Goal: Task Accomplishment & Management: Manage account settings

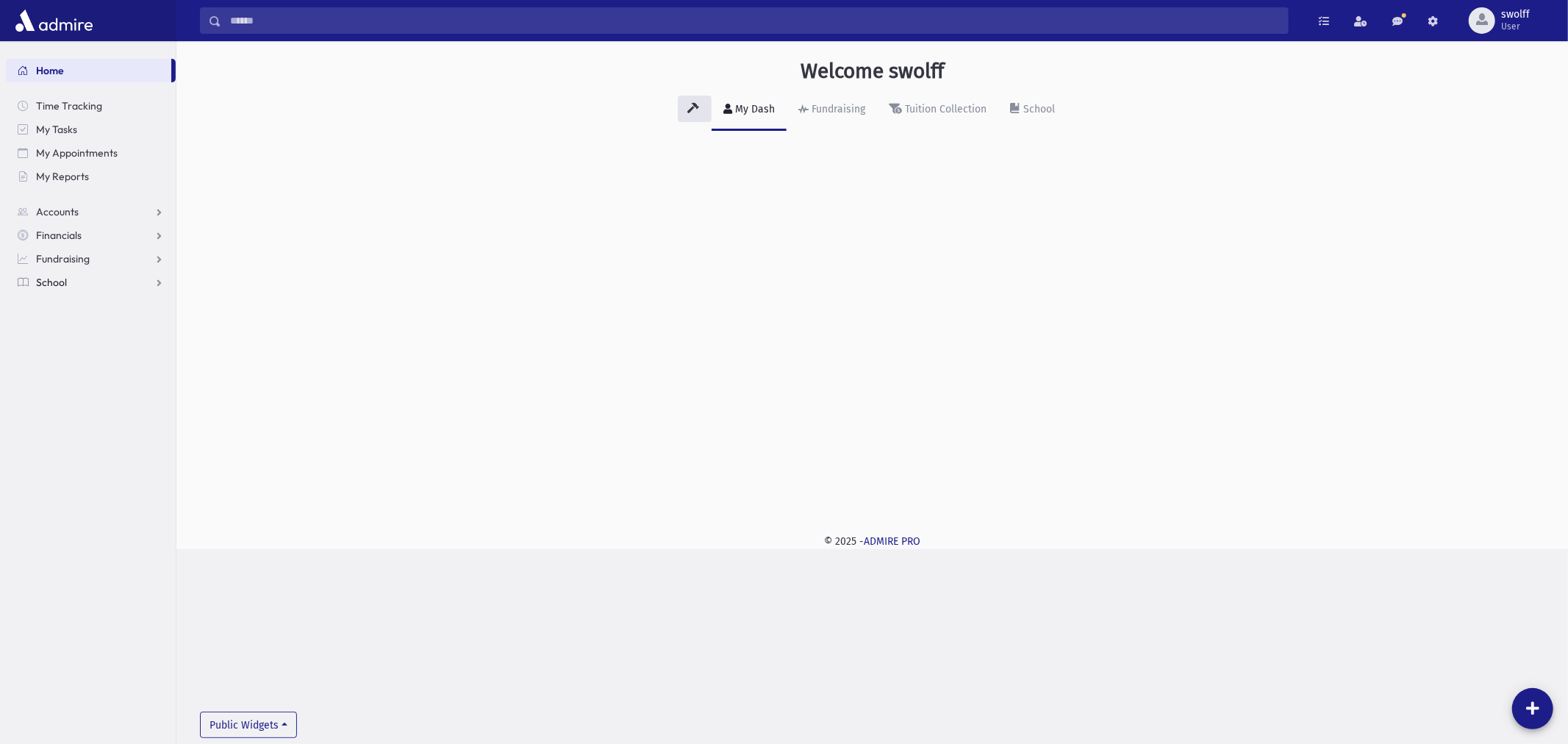
click at [71, 285] on link "School" at bounding box center [91, 282] width 170 height 23
click at [75, 305] on span "Students" at bounding box center [65, 306] width 41 height 14
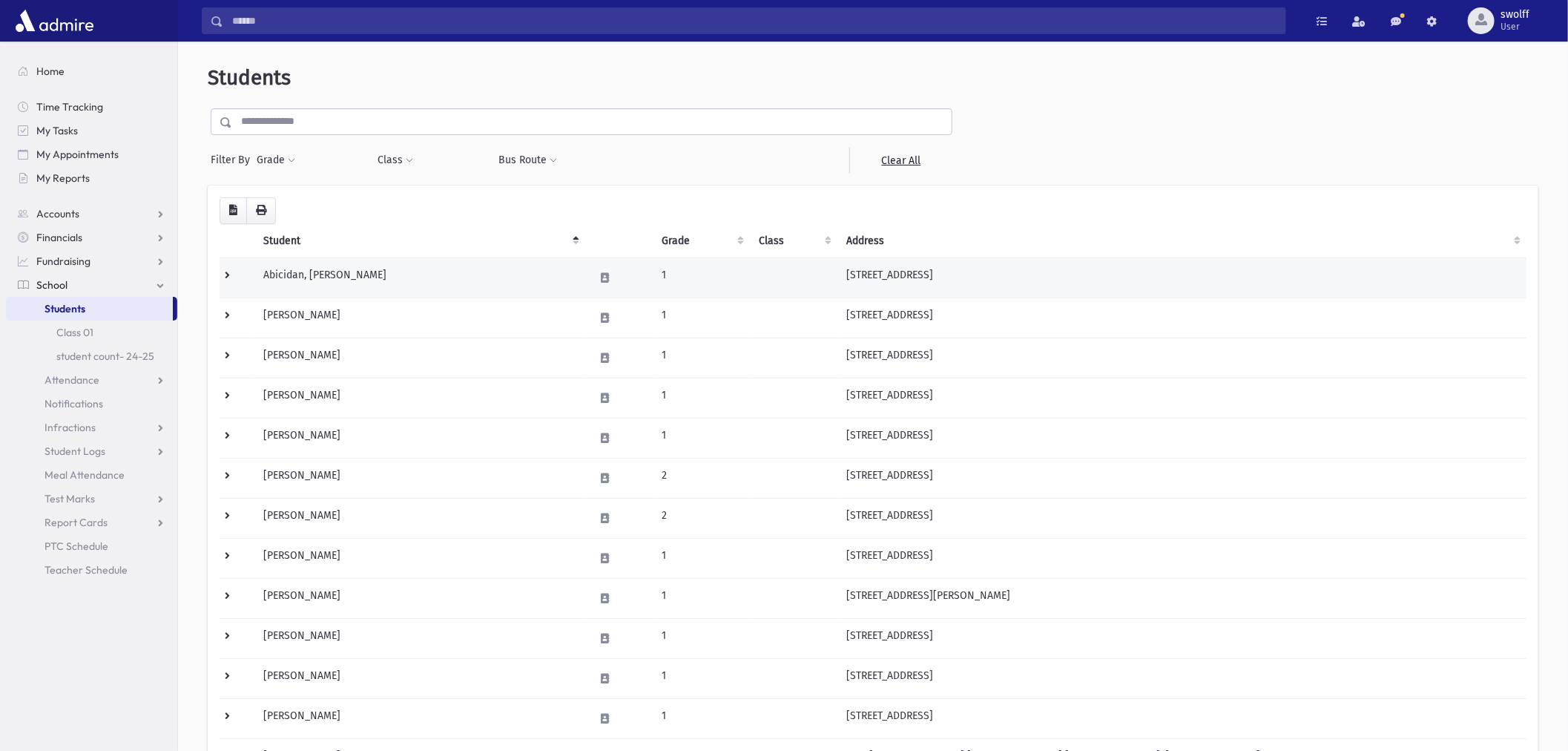
click at [332, 285] on td "Abicidan, Natan" at bounding box center [420, 277] width 331 height 40
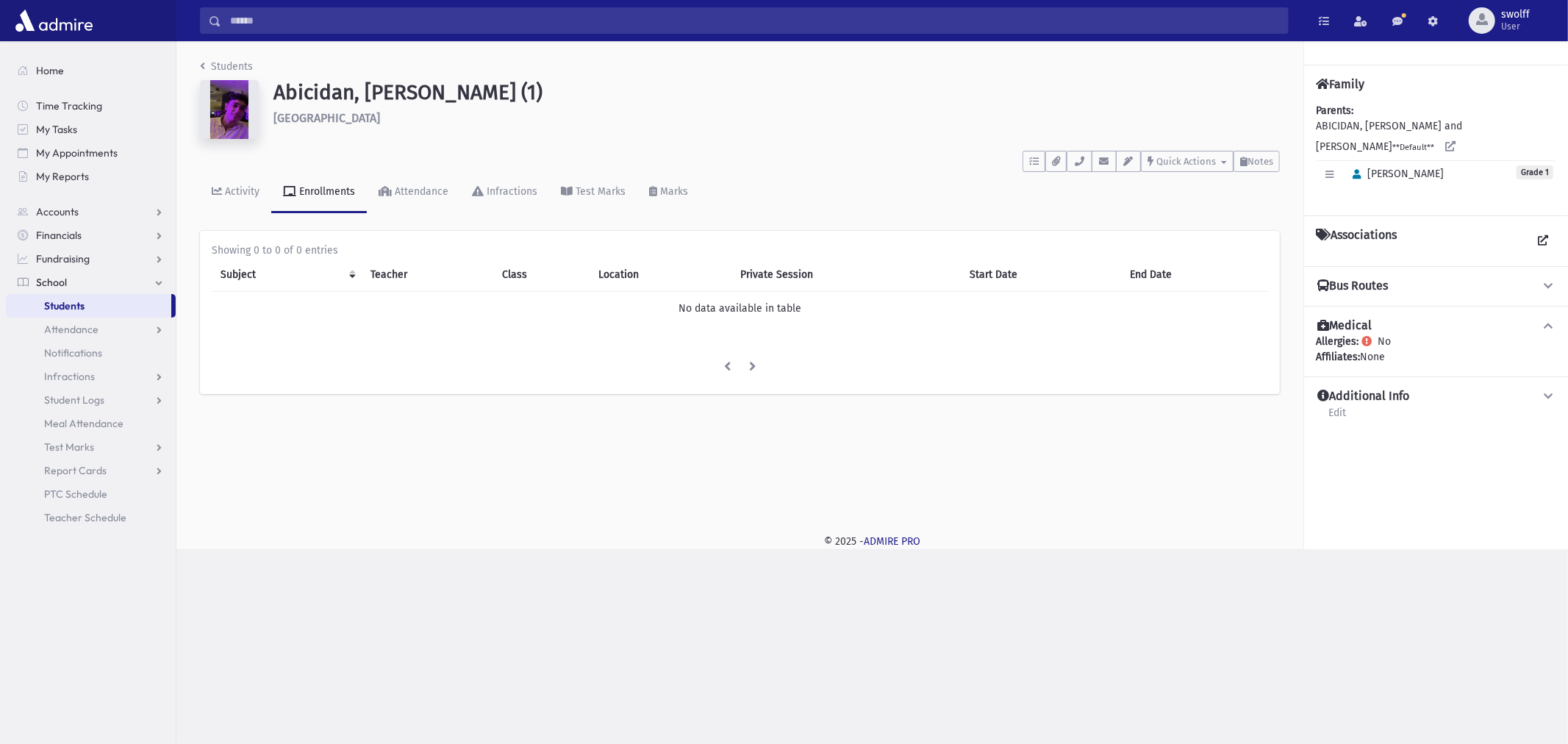
click at [227, 103] on img at bounding box center [230, 109] width 59 height 59
click at [1330, 170] on icon "button" at bounding box center [1329, 175] width 8 height 10
click at [1360, 199] on link "Edit Individual" at bounding box center [1378, 212] width 117 height 27
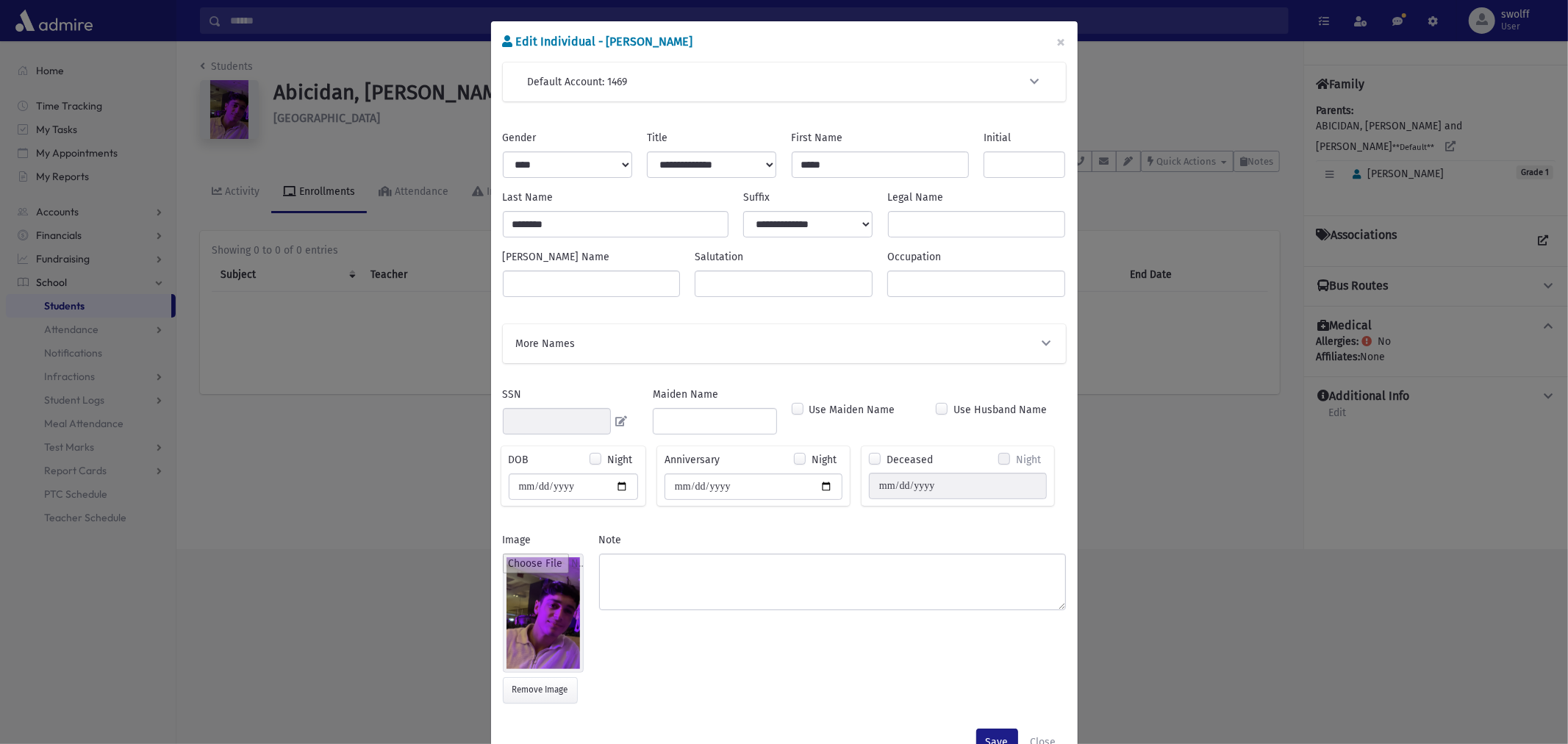
click at [1192, 594] on div "Edit Individual - Natan Abicidan × Default Account: 1469 Search Results All Acc…" at bounding box center [784, 372] width 1568 height 744
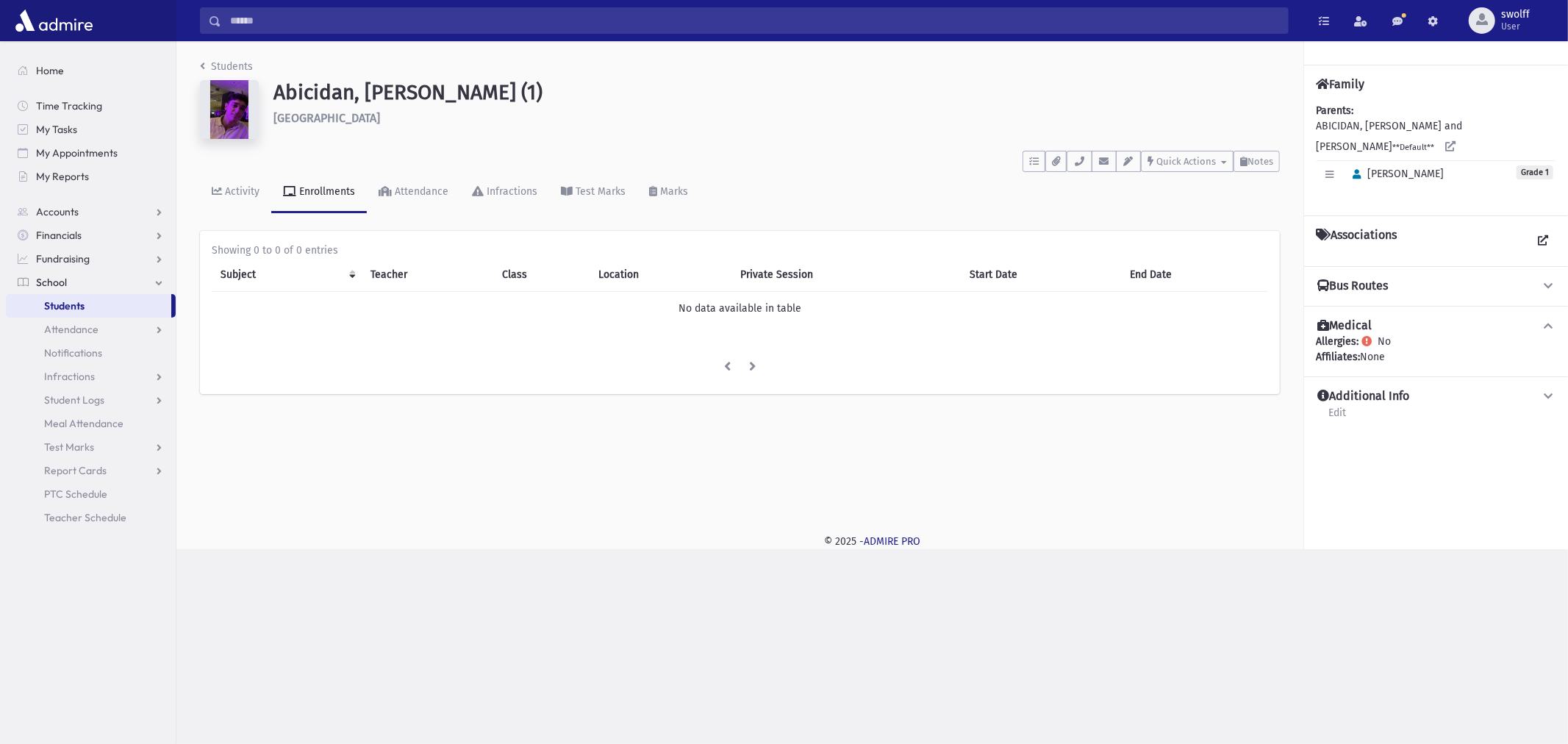
click at [1149, 677] on div "Search Results All Accounts" at bounding box center [784, 372] width 1568 height 744
click at [1327, 170] on icon "button" at bounding box center [1329, 175] width 8 height 10
click at [1234, 578] on div "Search Results All Accounts" at bounding box center [784, 372] width 1568 height 744
click at [1332, 170] on icon "button" at bounding box center [1329, 175] width 8 height 10
click at [1330, 199] on link "Edit Individual" at bounding box center [1378, 212] width 117 height 27
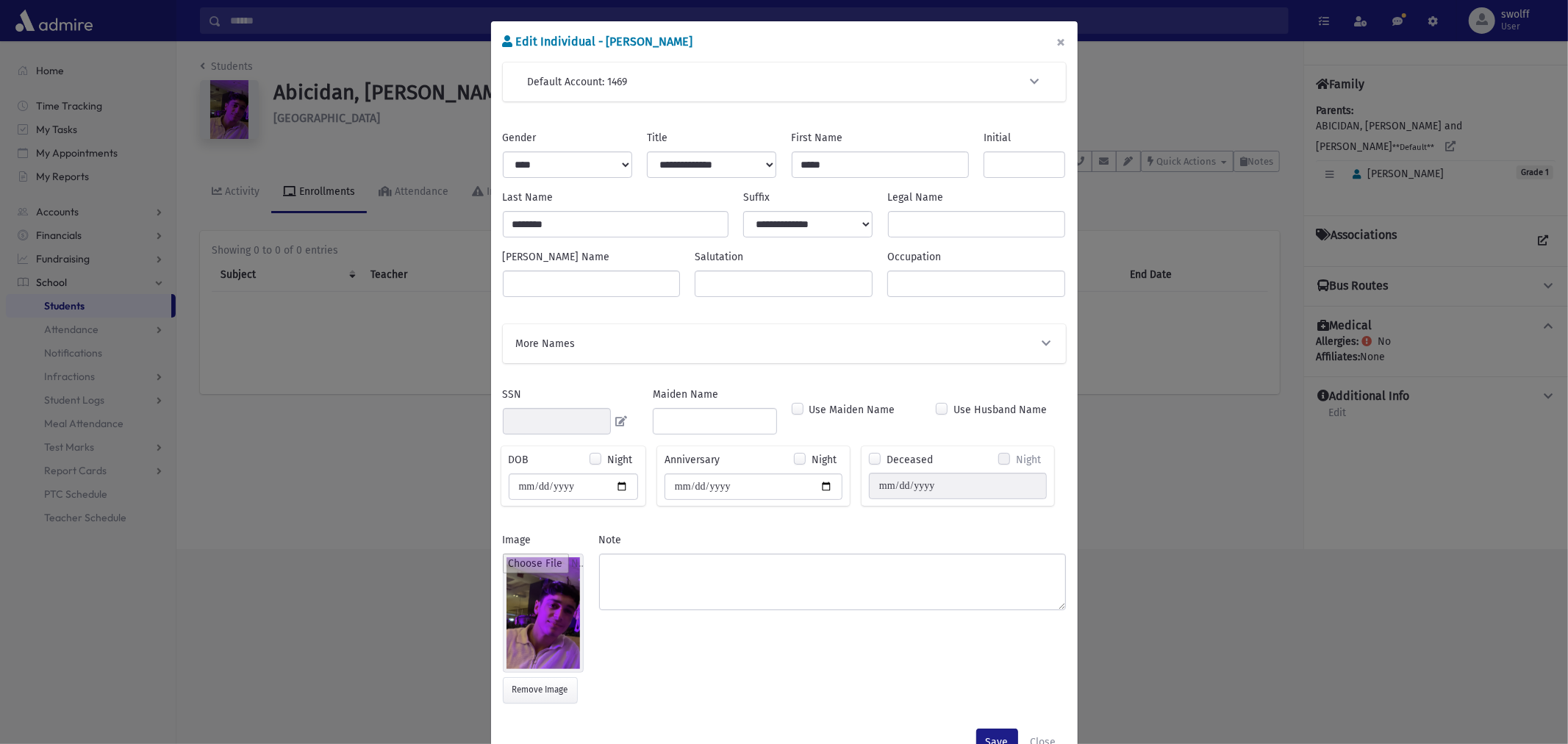
click at [1059, 46] on button "×" at bounding box center [1061, 41] width 32 height 41
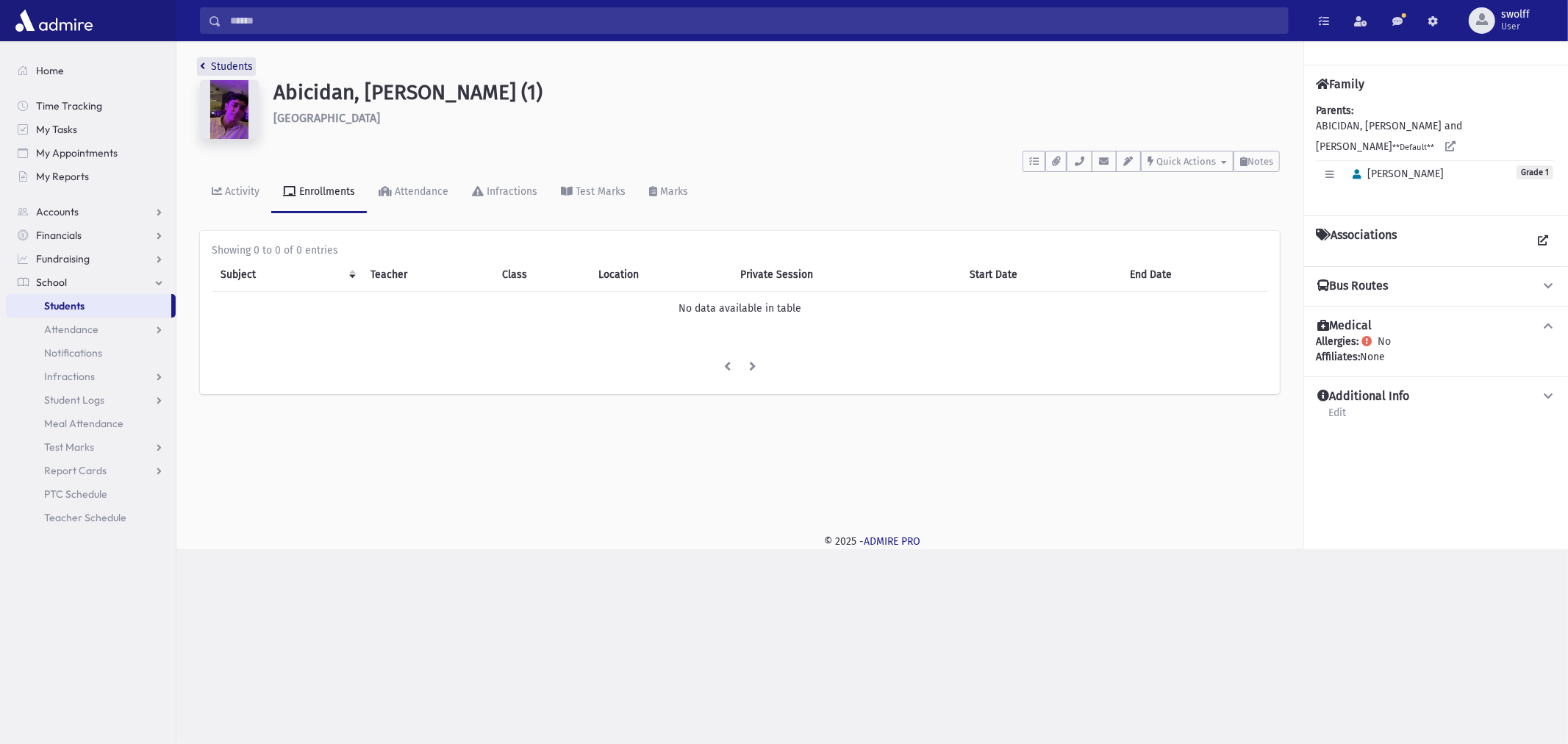
click at [209, 64] on link "Students" at bounding box center [227, 66] width 53 height 13
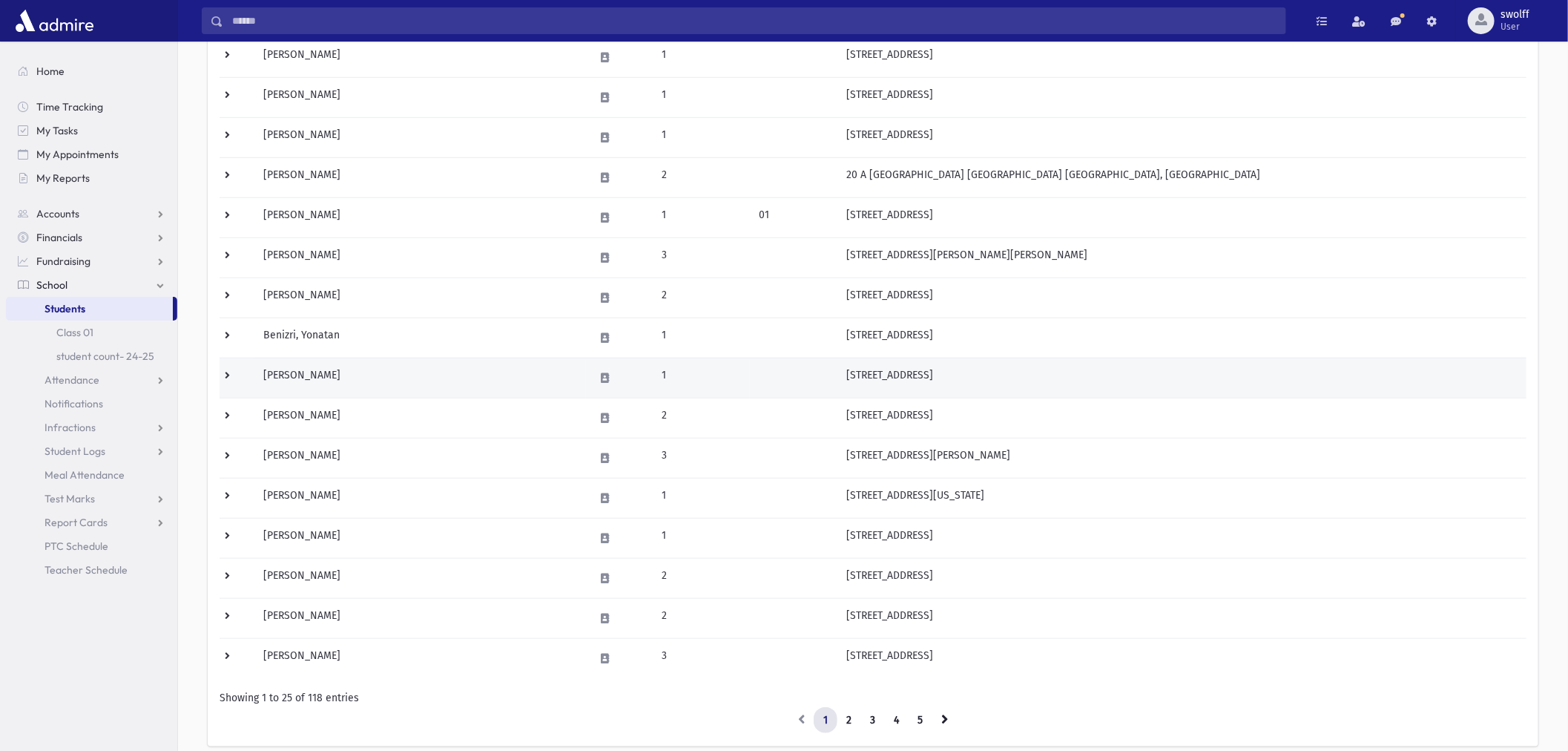
scroll to position [671, 0]
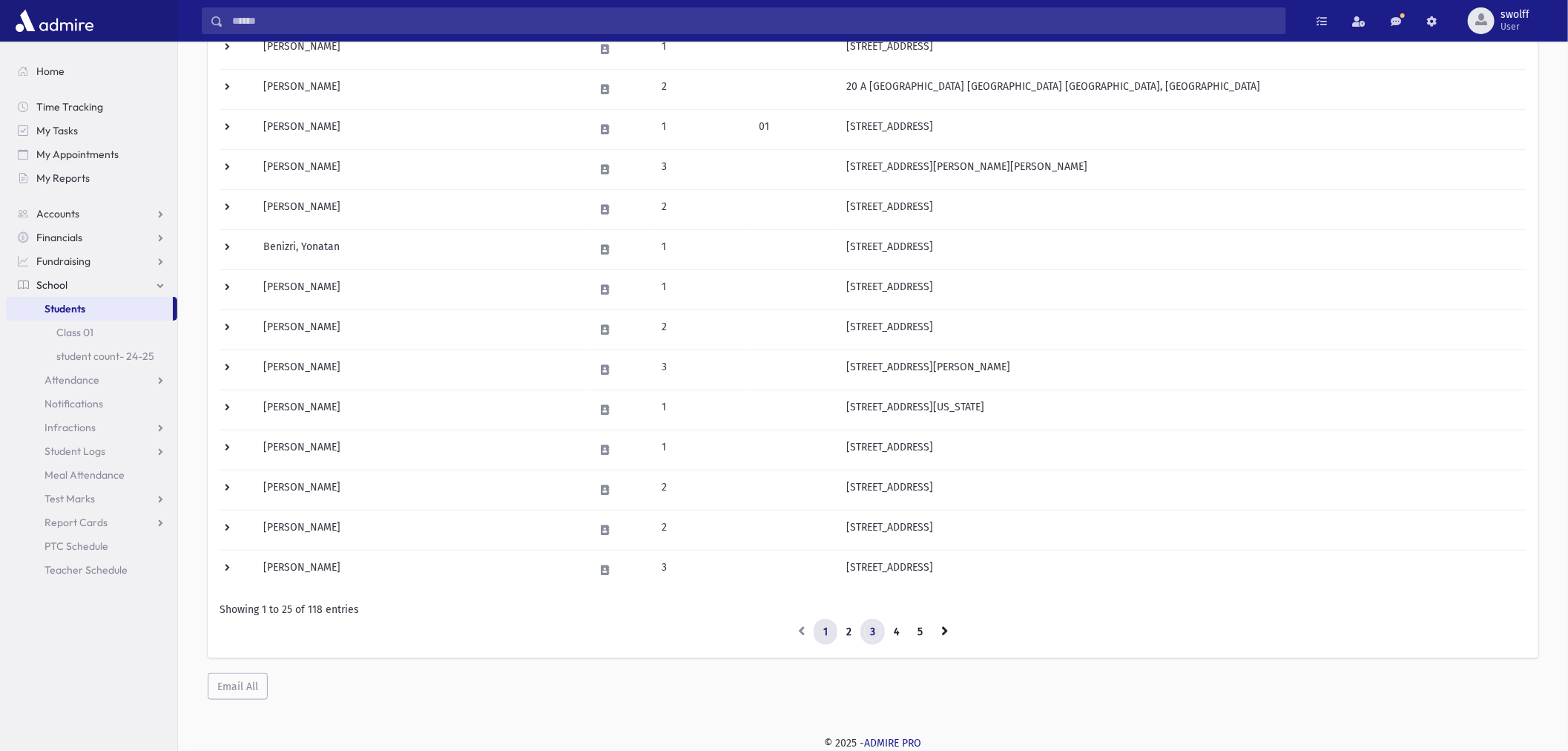
click at [877, 629] on link "3" at bounding box center [873, 632] width 24 height 27
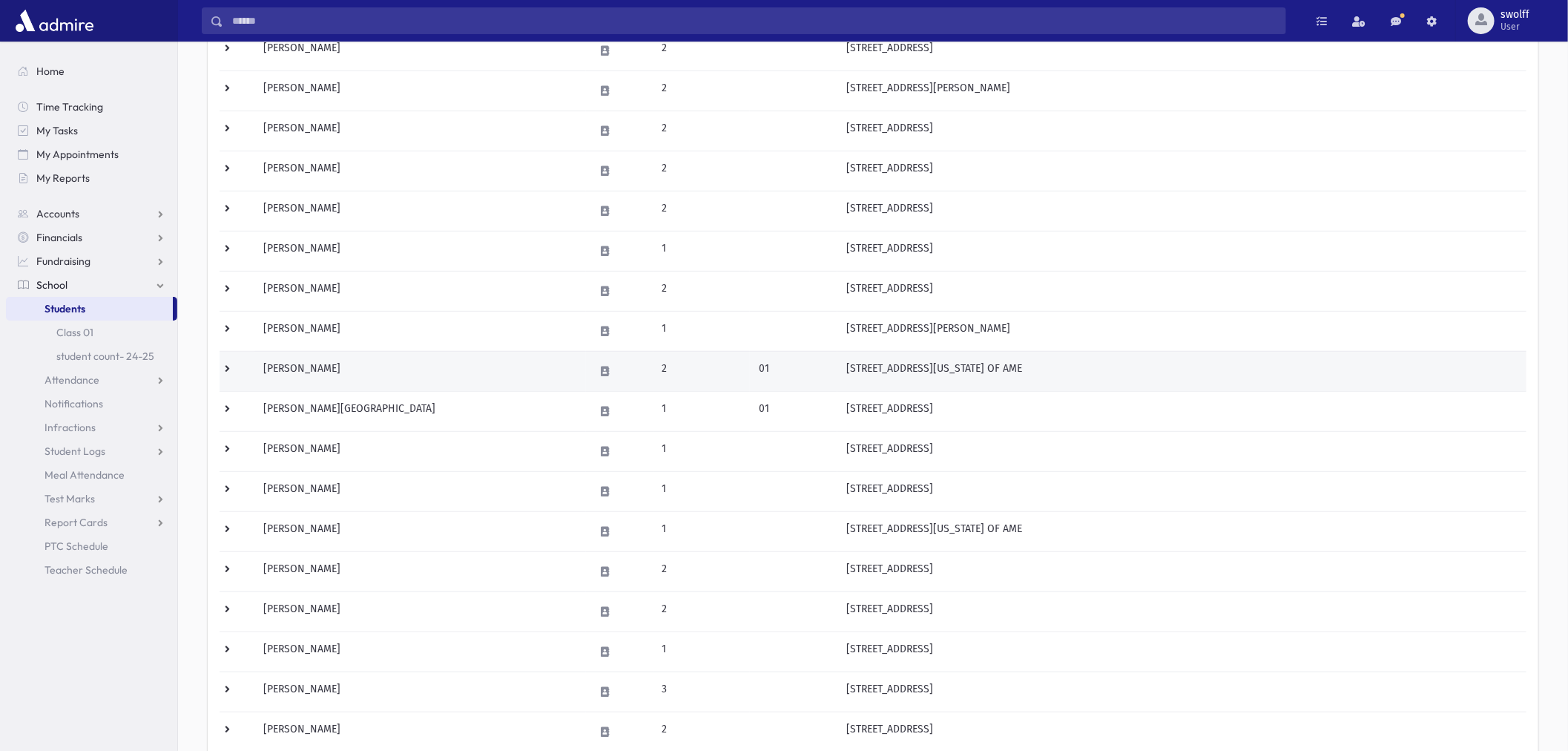
scroll to position [577, 0]
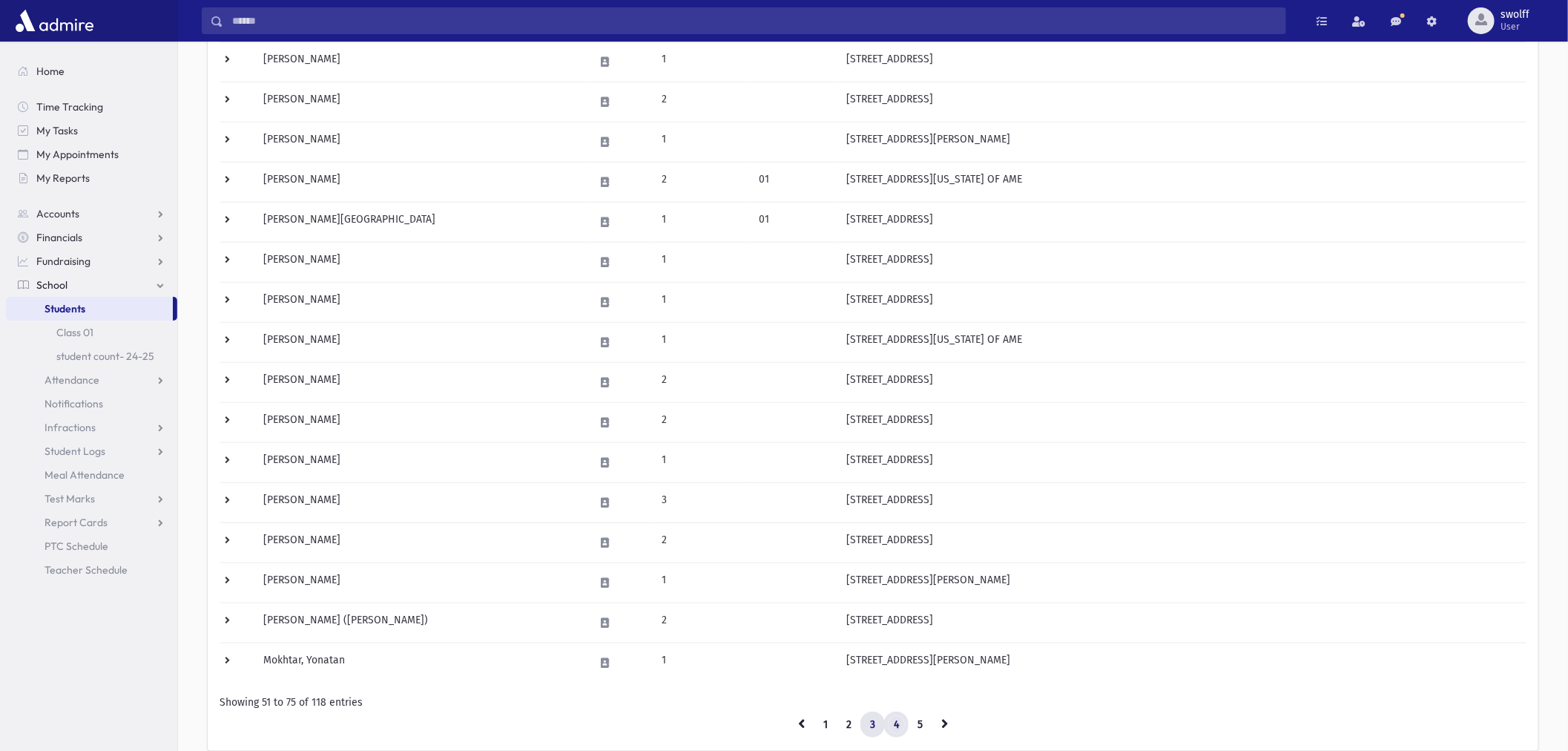
click at [902, 725] on link "4" at bounding box center [896, 724] width 24 height 27
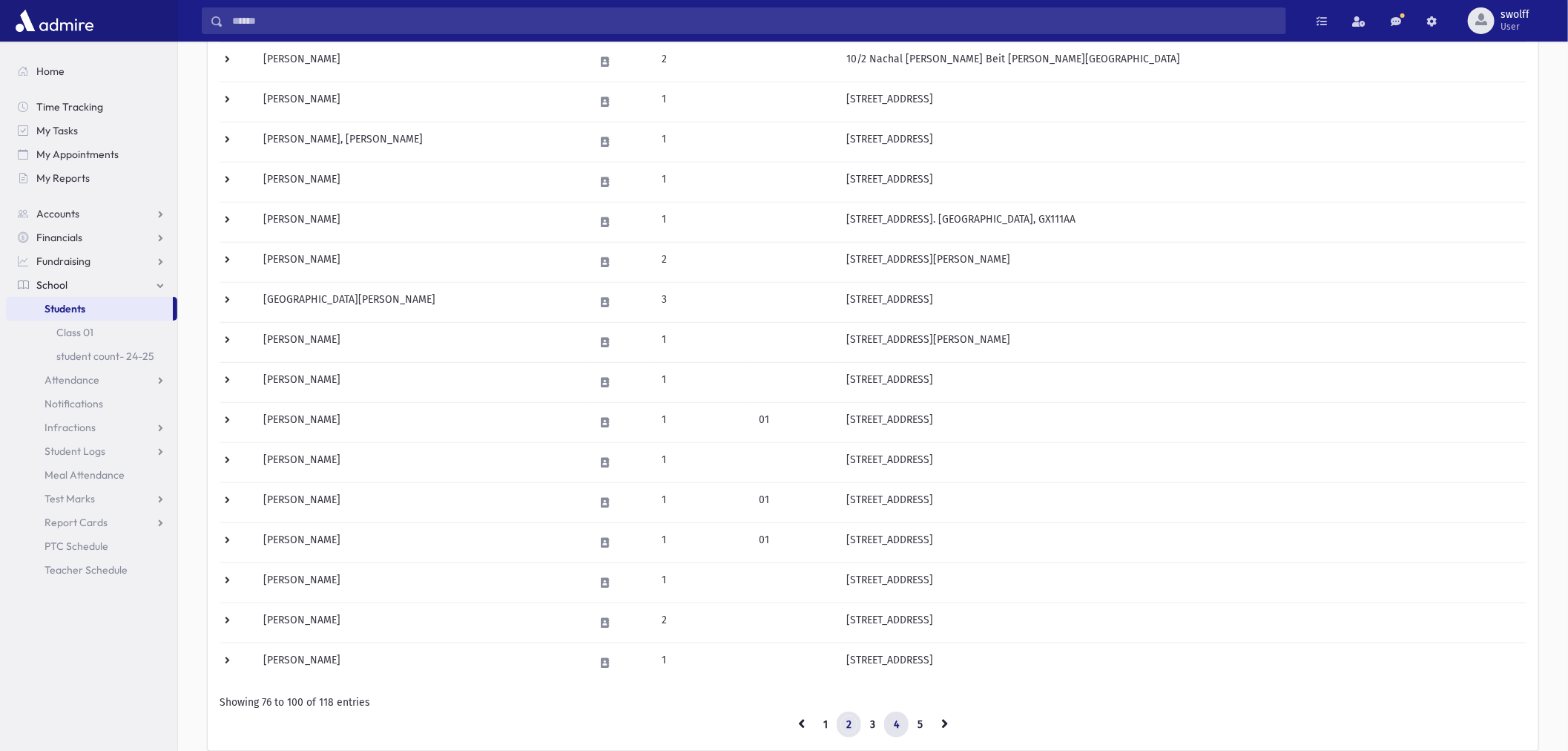
click at [841, 727] on link "2" at bounding box center [849, 724] width 24 height 27
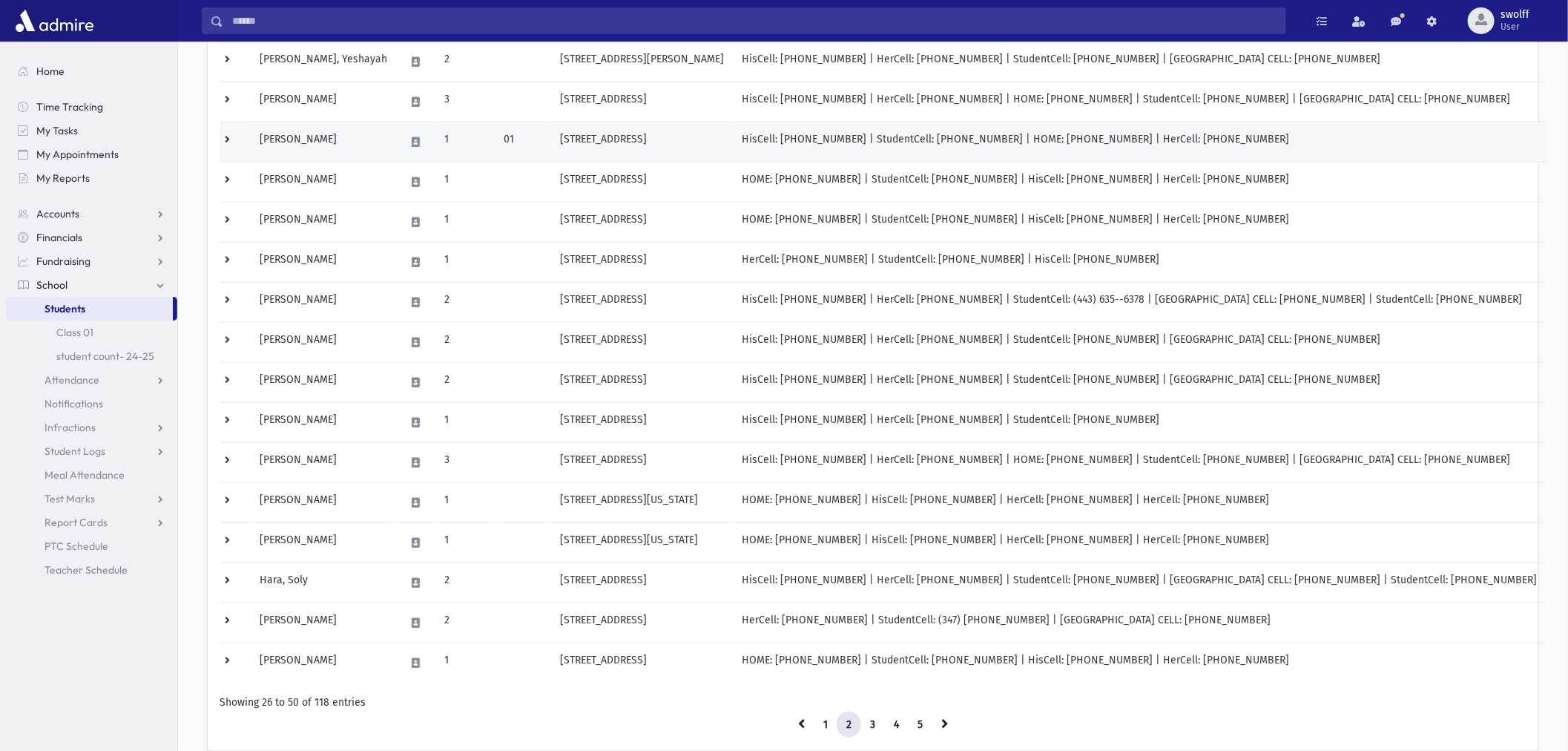
click at [226, 142] on td at bounding box center [235, 141] width 31 height 40
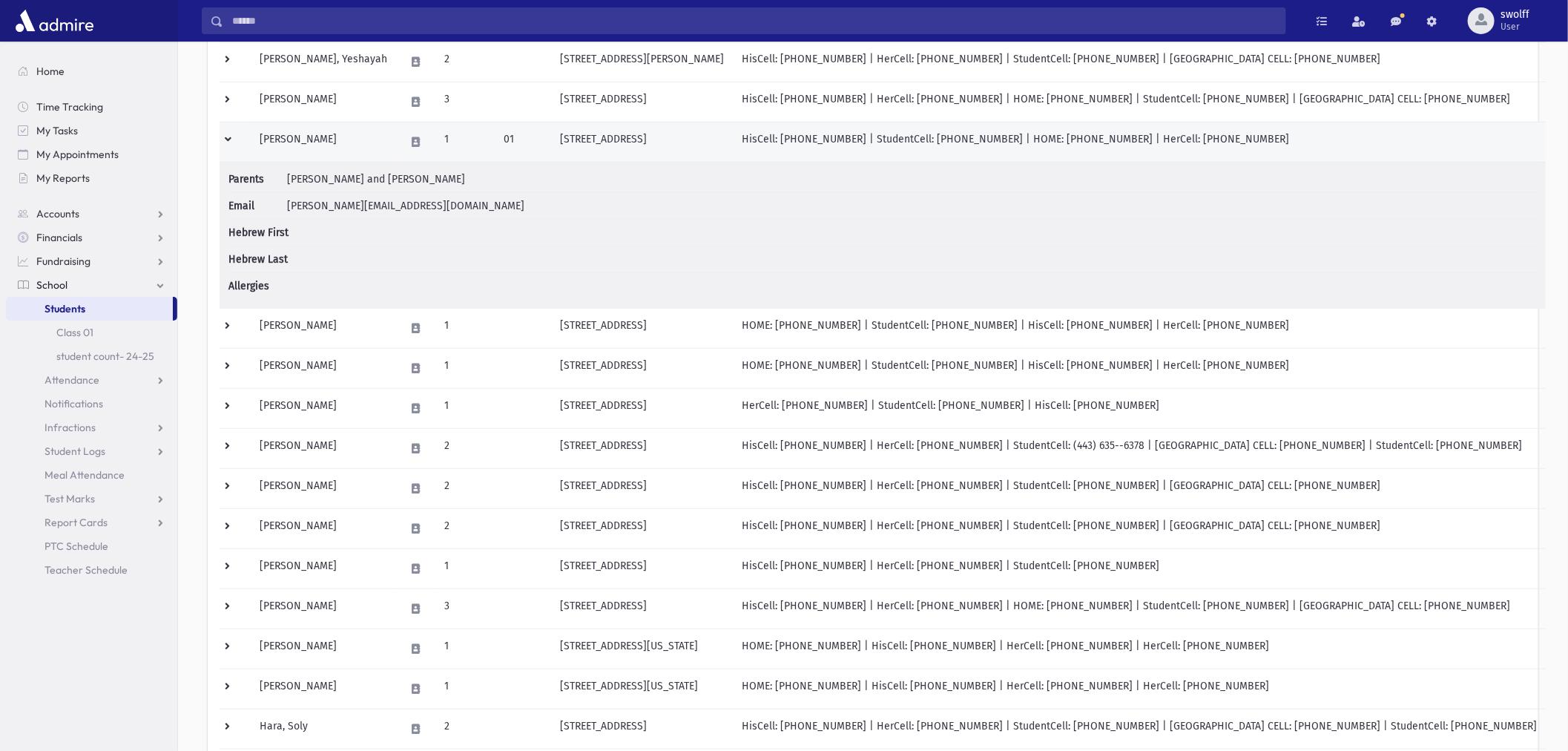
click at [254, 135] on td "Franco, Albert" at bounding box center [323, 141] width 145 height 40
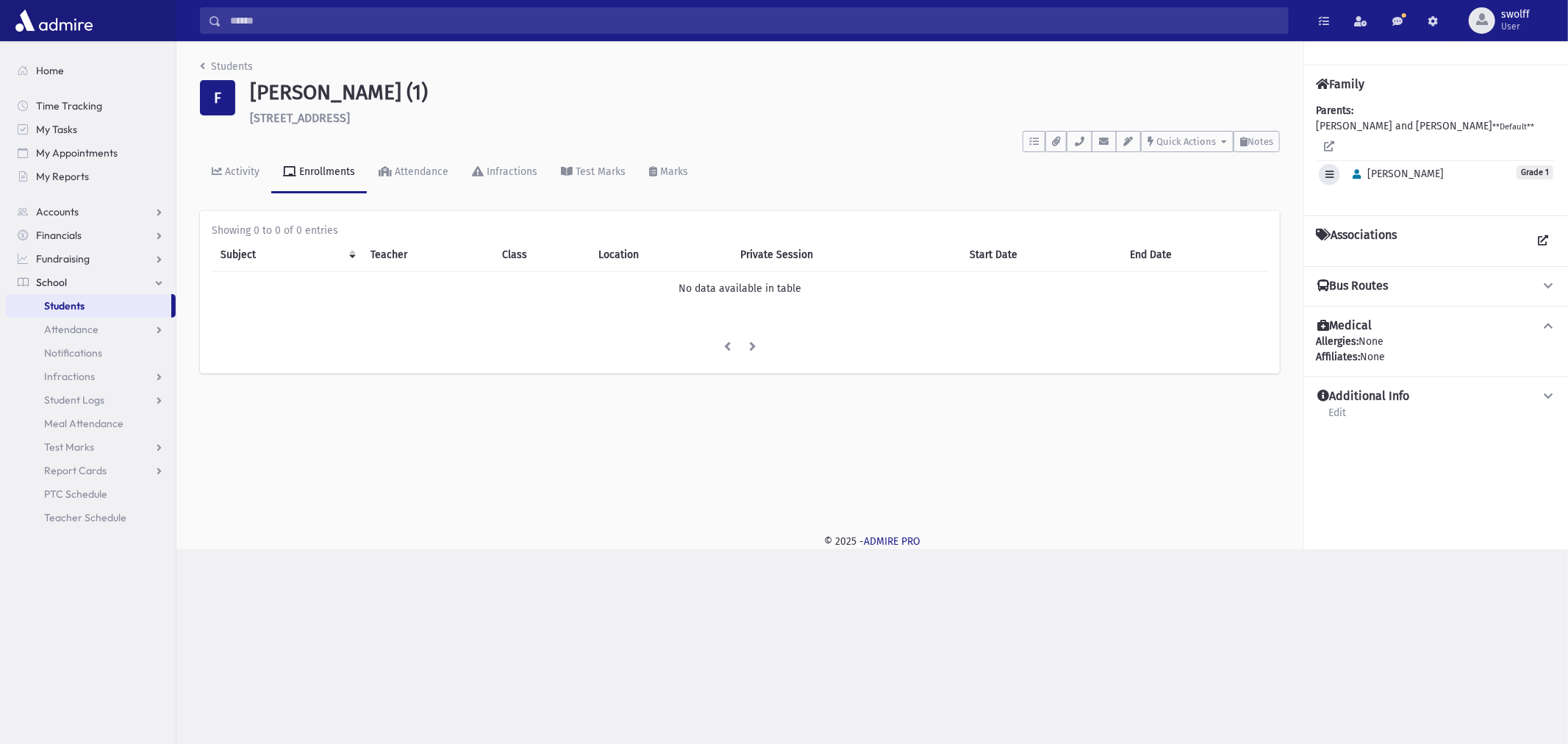
click at [1338, 164] on button "button" at bounding box center [1329, 175] width 21 height 21
click at [1345, 200] on link "Edit Individual" at bounding box center [1378, 212] width 117 height 27
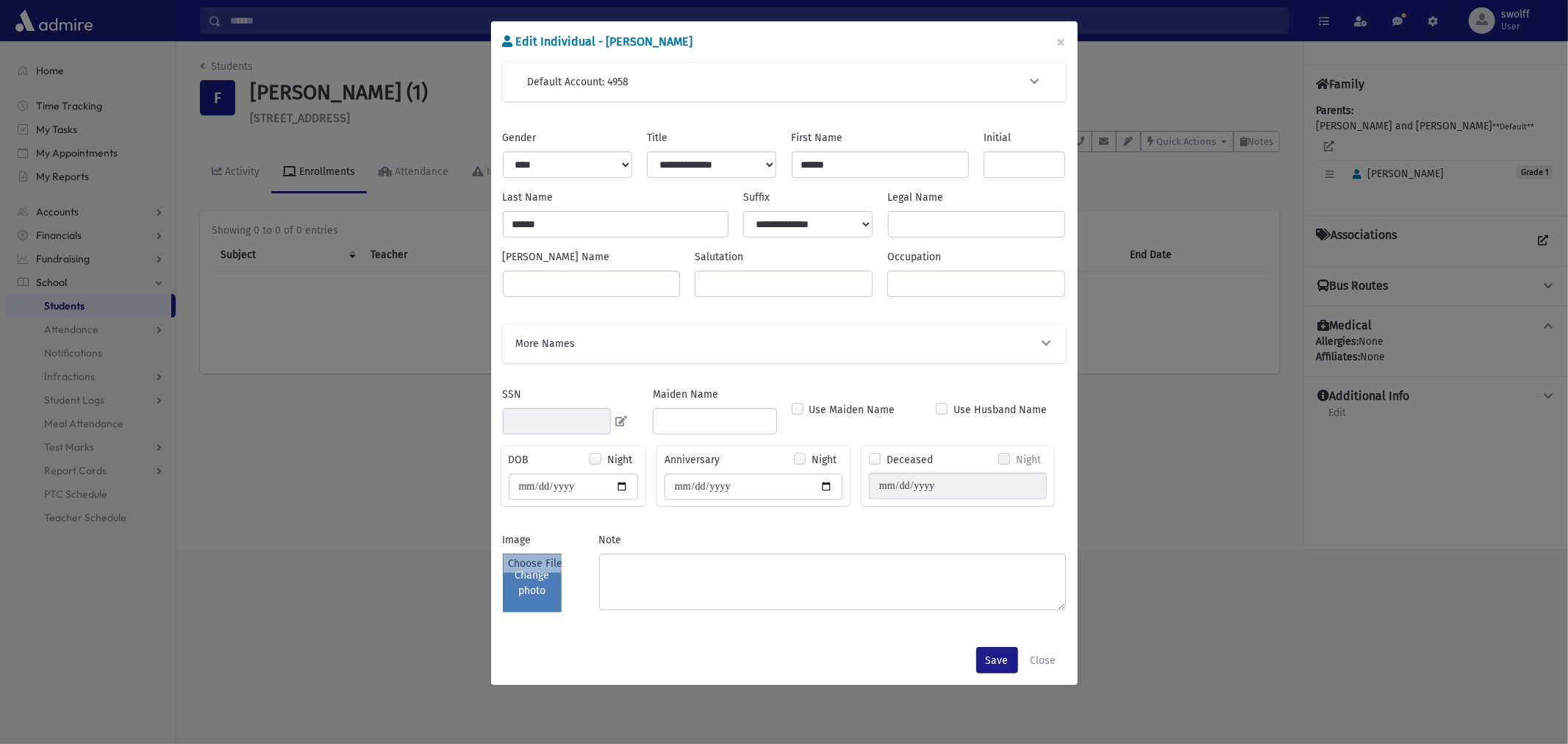
click at [540, 599] on input "file" at bounding box center [532, 583] width 59 height 59
click at [537, 575] on input "file" at bounding box center [532, 583] width 59 height 59
type input "**********"
click at [522, 596] on input "file" at bounding box center [532, 583] width 59 height 59
click at [1274, 627] on div "Edit Individual - Albert Franco × Default Account: 4958 Search Results All Acco…" at bounding box center [784, 372] width 1568 height 744
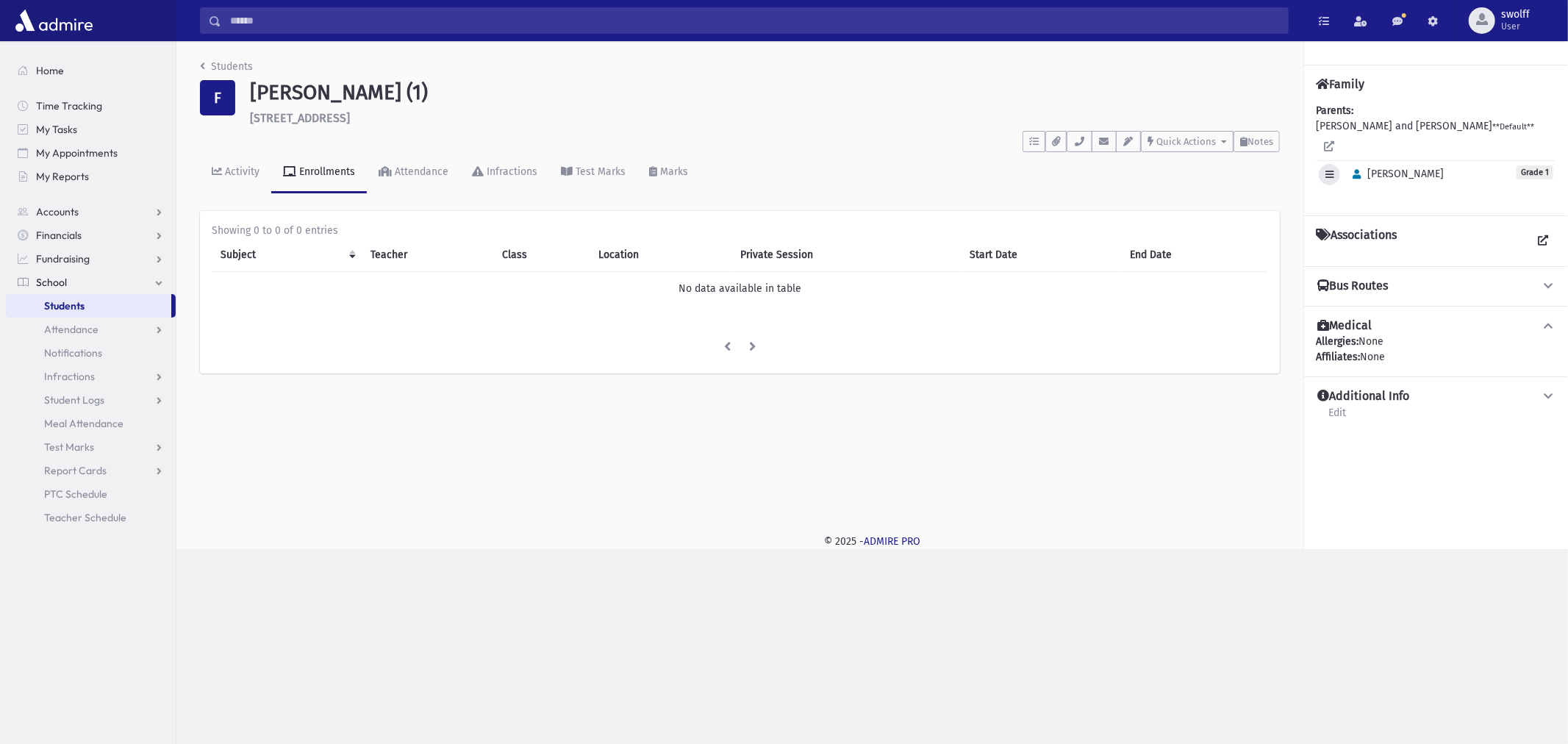
click at [1332, 170] on icon "button" at bounding box center [1329, 175] width 8 height 10
click at [1338, 193] on div "Edit Individual Delete Individual Set Primary" at bounding box center [1378, 239] width 117 height 93
click at [1329, 170] on icon "button" at bounding box center [1329, 175] width 8 height 10
click at [1345, 199] on link "Edit Individual" at bounding box center [1378, 212] width 117 height 27
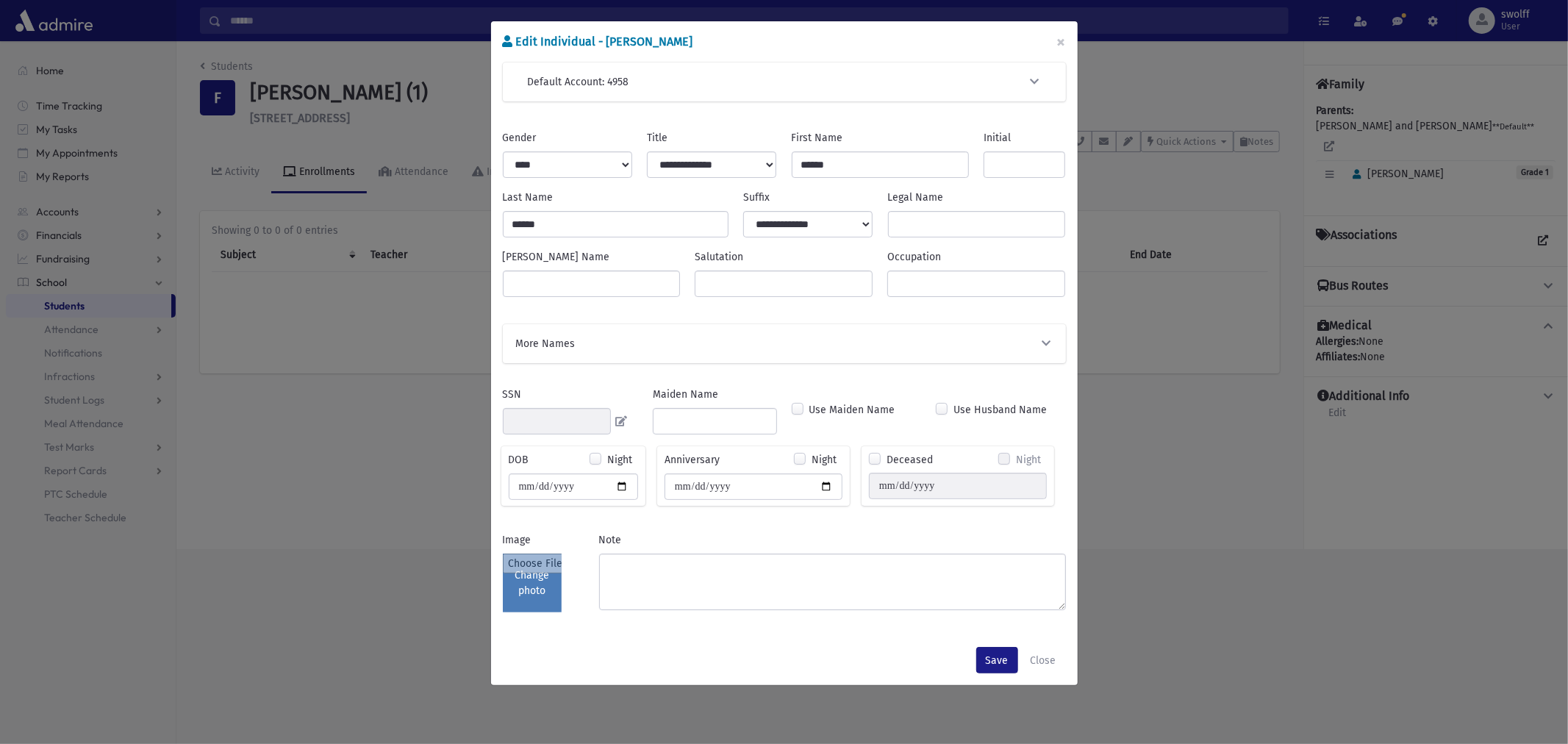
click at [534, 586] on input "file" at bounding box center [532, 583] width 59 height 59
type input "**********"
click at [383, 670] on div "Edit Individual - Albert Franco × Default Account: 4958 Search Results All Acco…" at bounding box center [784, 372] width 1568 height 744
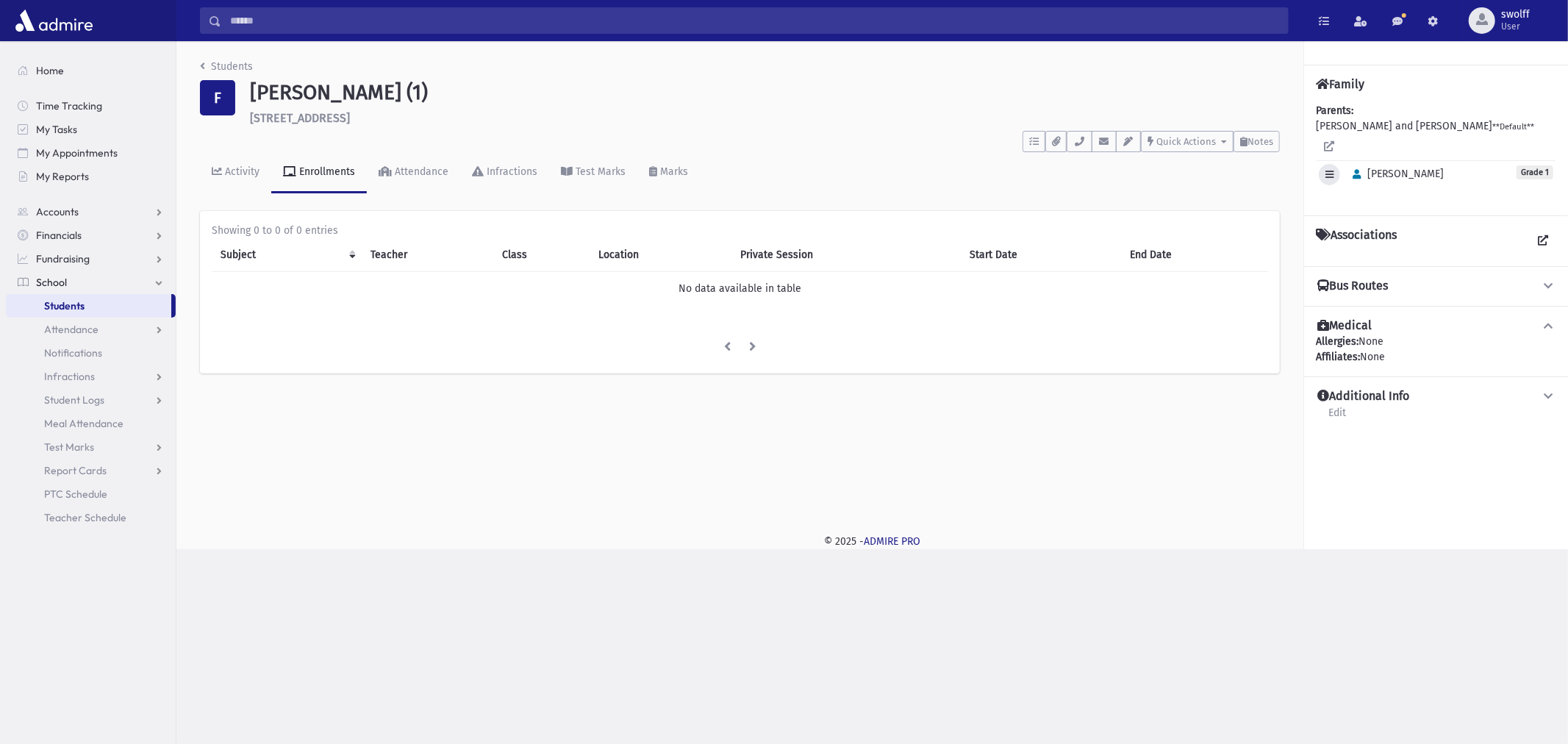
click at [1335, 164] on button "button" at bounding box center [1329, 175] width 21 height 21
click at [1347, 199] on link "Edit Individual" at bounding box center [1378, 212] width 117 height 27
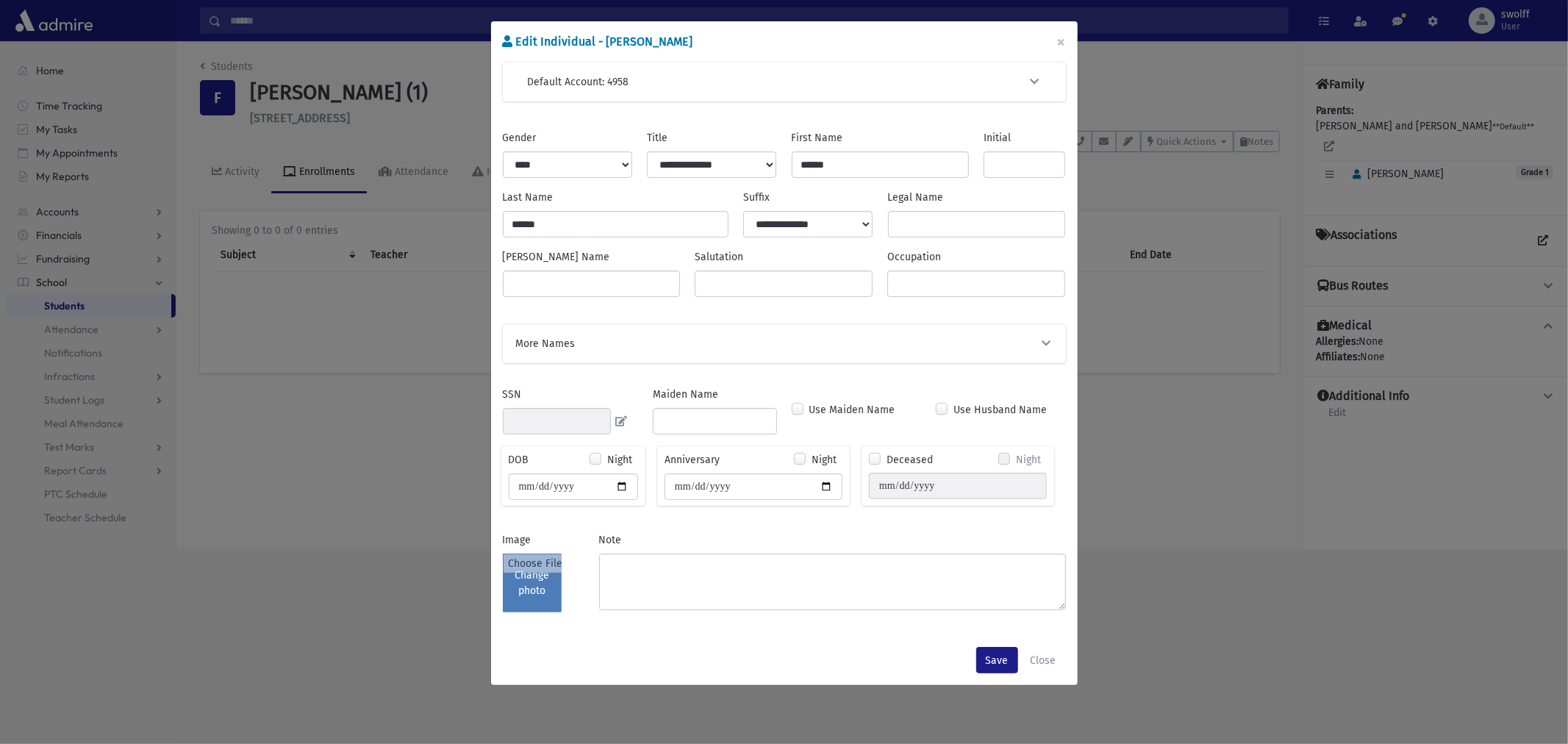
click at [540, 597] on input "file" at bounding box center [532, 583] width 59 height 59
type input "**********"
click at [982, 673] on button "Save" at bounding box center [997, 660] width 42 height 26
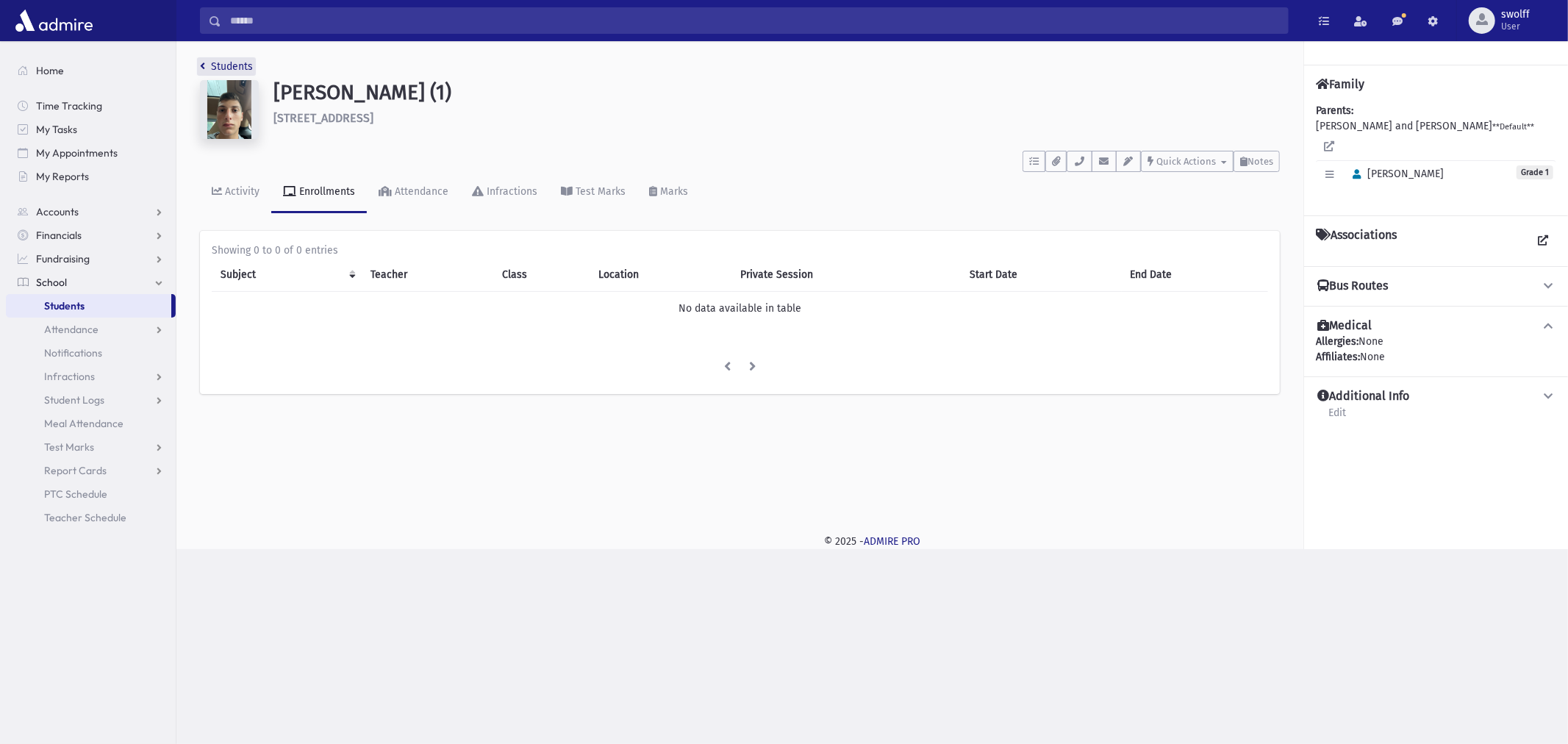
click at [218, 68] on link "Students" at bounding box center [227, 66] width 53 height 13
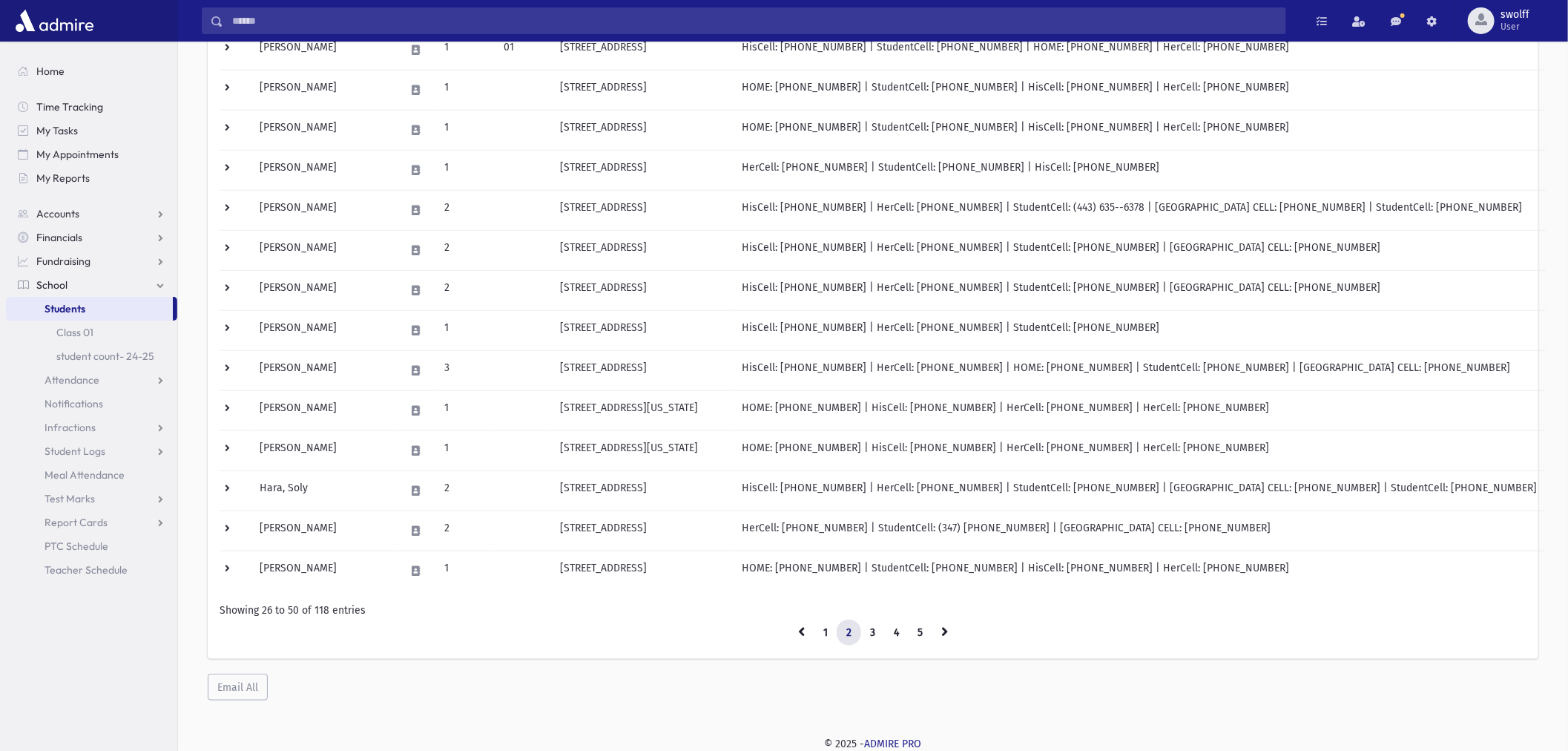
scroll to position [671, 0]
click at [827, 637] on link "1" at bounding box center [825, 632] width 24 height 27
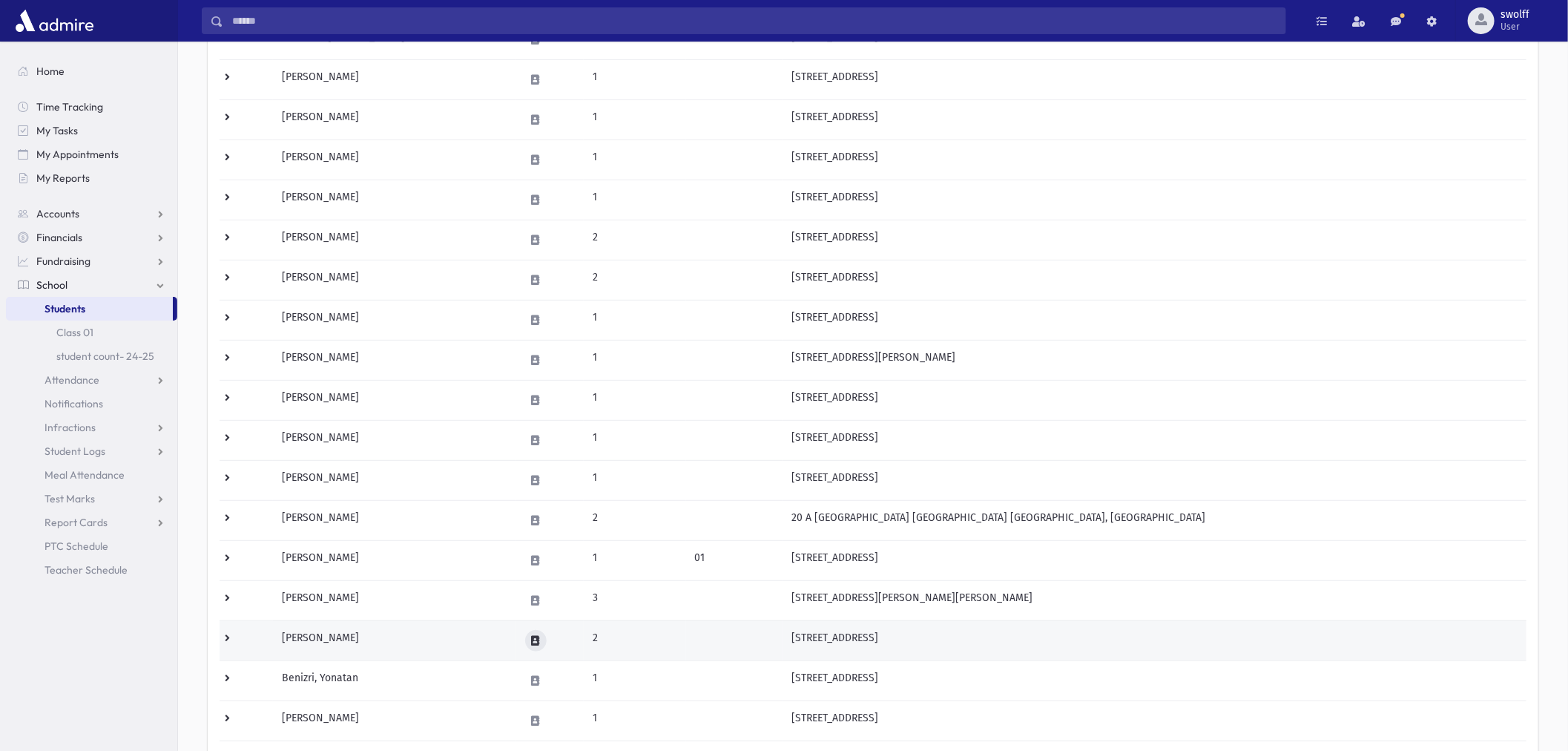
scroll to position [11, 0]
